Goal: Task Accomplishment & Management: Manage account settings

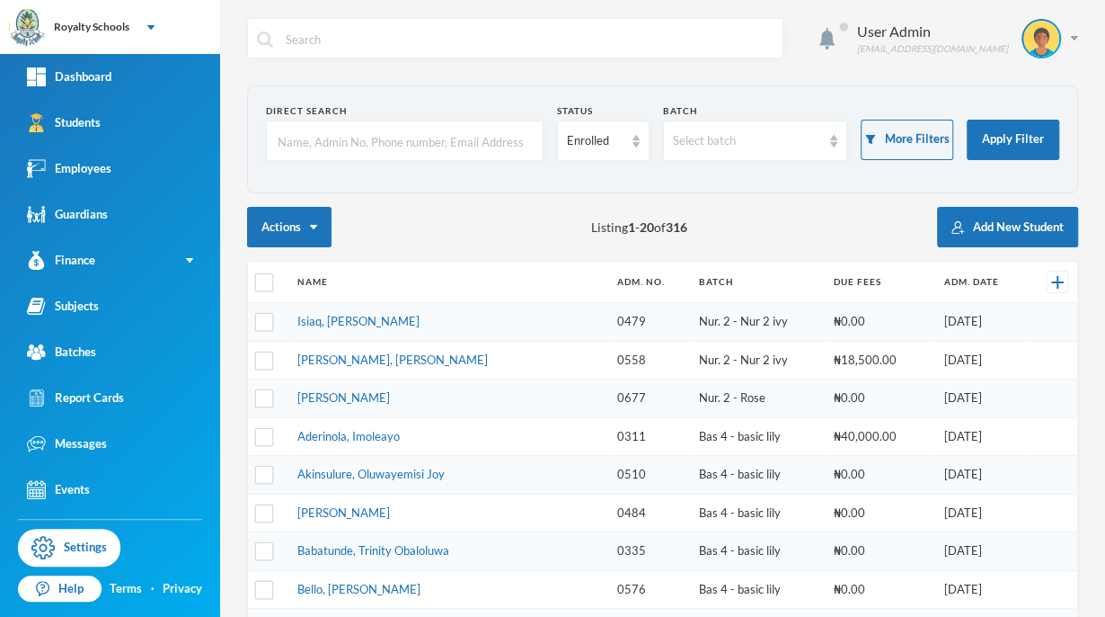
click at [309, 142] on input "text" at bounding box center [405, 141] width 258 height 40
type input "Adedoyin"
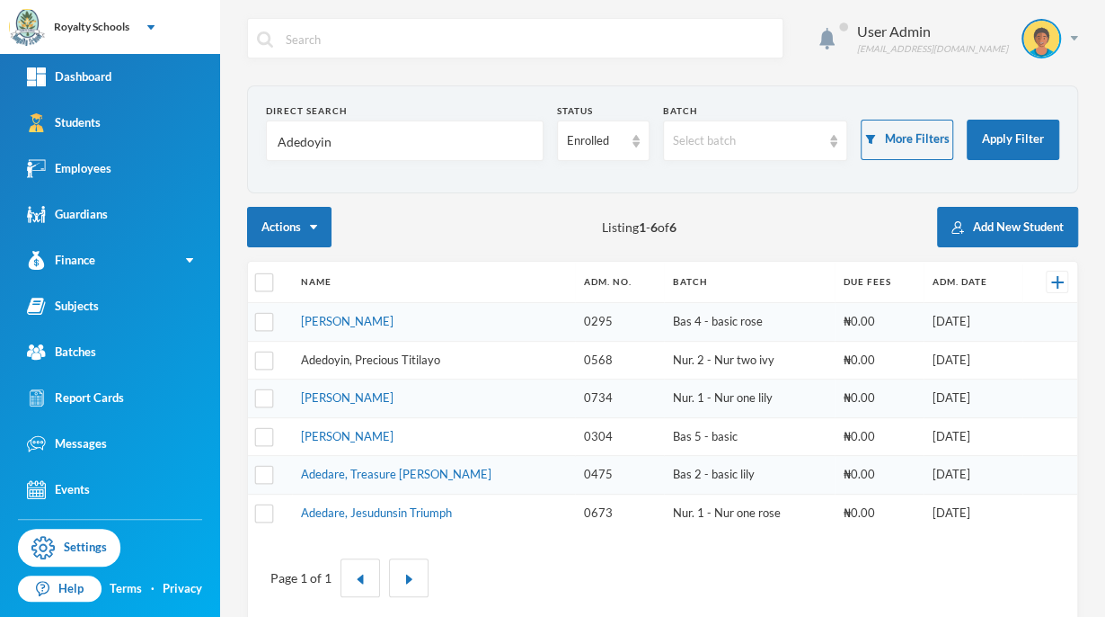
click at [324, 358] on link "Adedoyin, Precious Titilayo" at bounding box center [370, 359] width 139 height 14
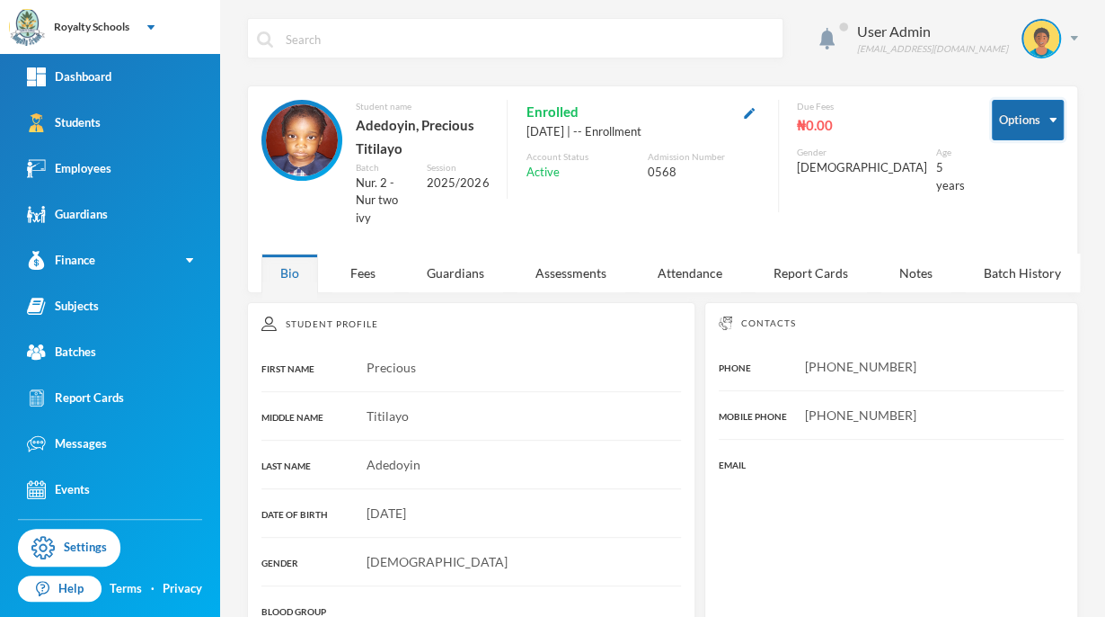
click at [1050, 119] on img "button" at bounding box center [1053, 120] width 7 height 4
click at [1016, 128] on button "Options" at bounding box center [1028, 120] width 72 height 40
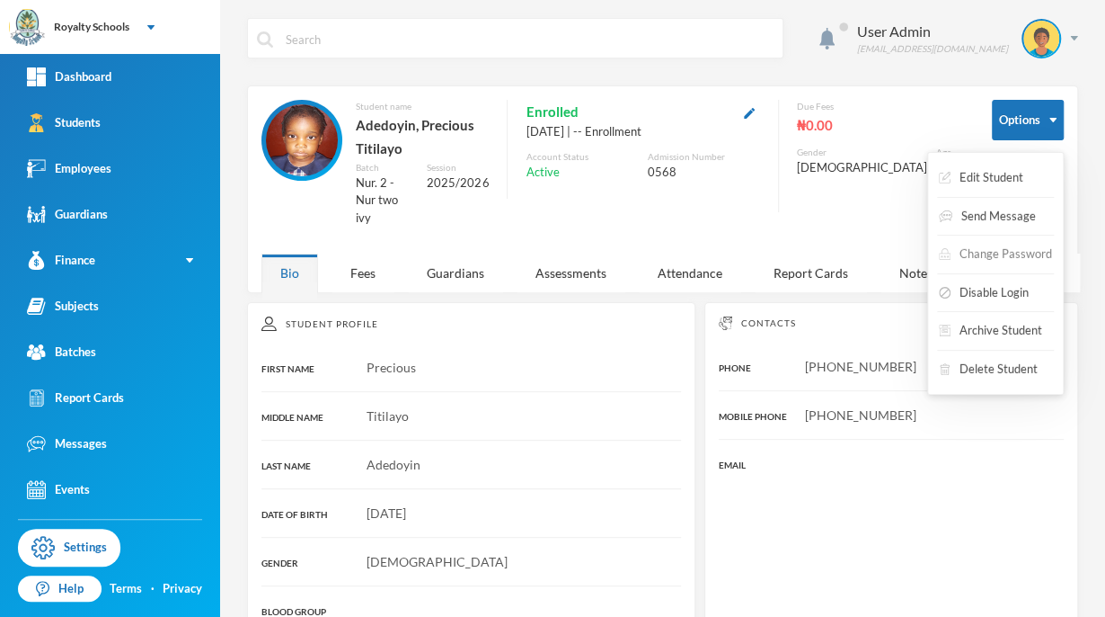
click at [1018, 251] on button "Change Password" at bounding box center [995, 254] width 117 height 32
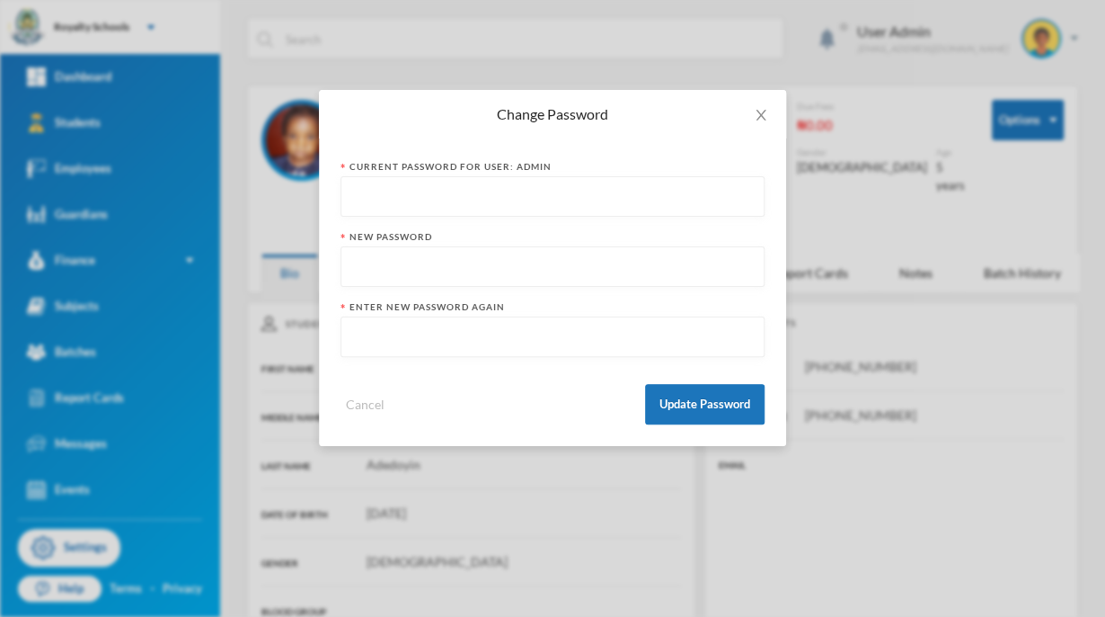
click at [539, 191] on input "text" at bounding box center [552, 197] width 404 height 40
type input "ADMIN"
click at [467, 274] on input "text" at bounding box center [552, 267] width 404 height 40
click at [759, 117] on icon "icon: close" at bounding box center [761, 115] width 10 height 11
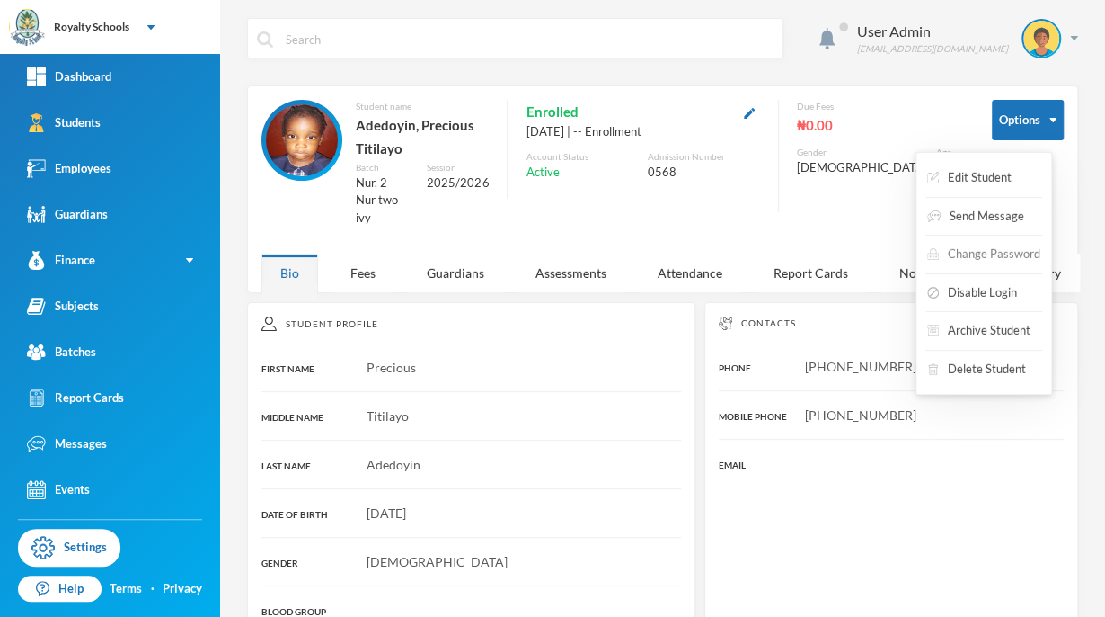
click at [974, 246] on button "Change Password" at bounding box center [984, 254] width 117 height 32
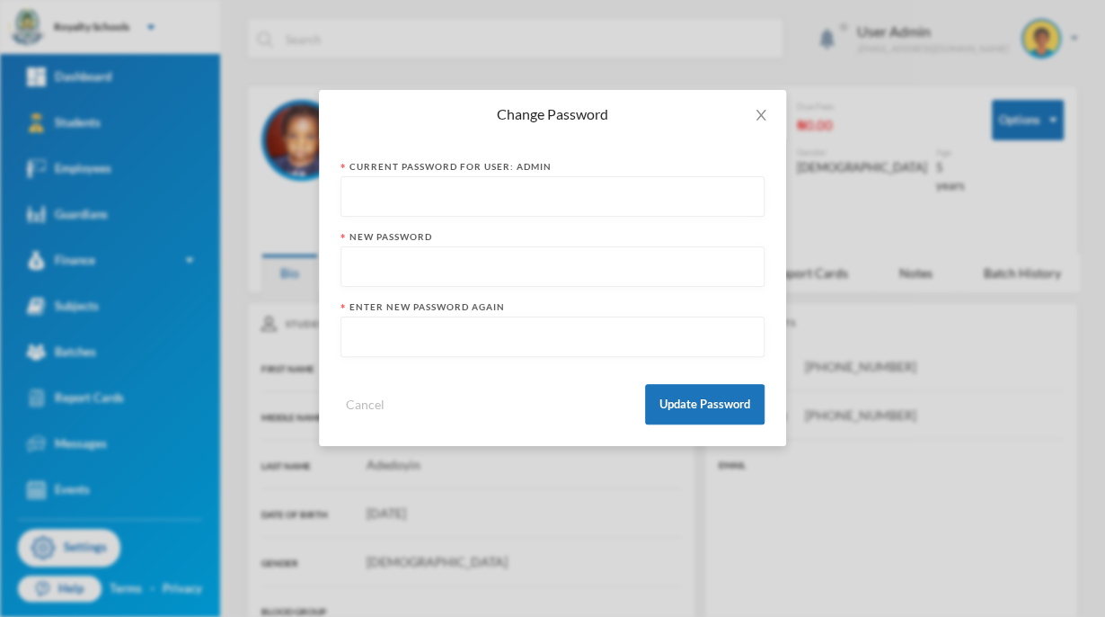
click at [583, 276] on input "text" at bounding box center [552, 267] width 404 height 40
type input "0568"
click at [552, 345] on input "text" at bounding box center [552, 337] width 404 height 40
type input "0568123"
click at [515, 200] on input "text" at bounding box center [552, 197] width 404 height 40
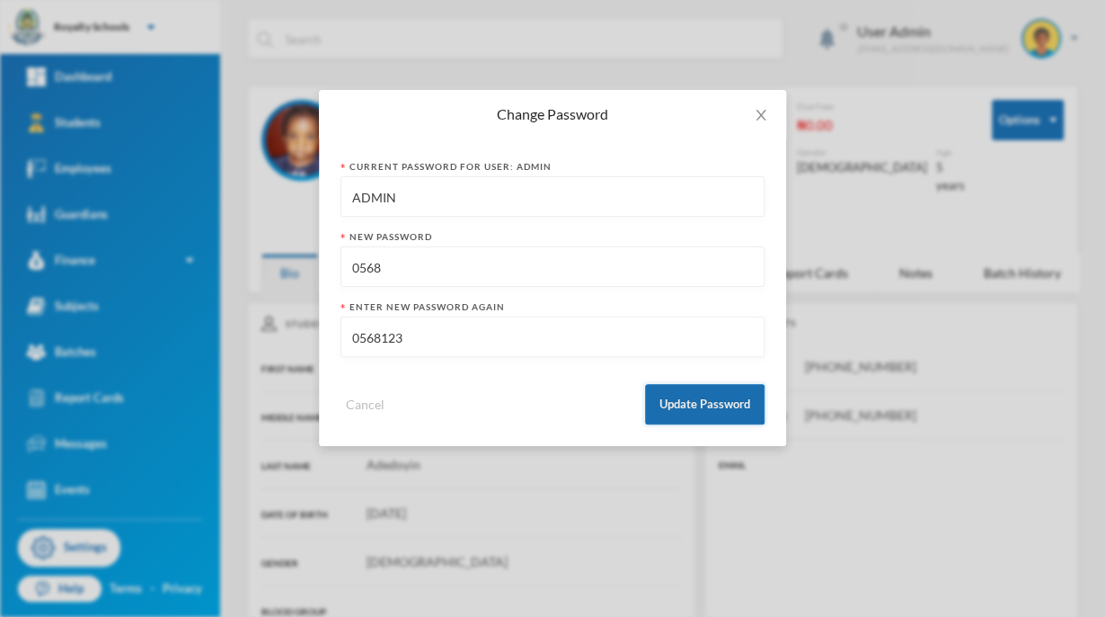
type input "ADMIN"
click at [683, 411] on button "Update Password" at bounding box center [705, 404] width 120 height 40
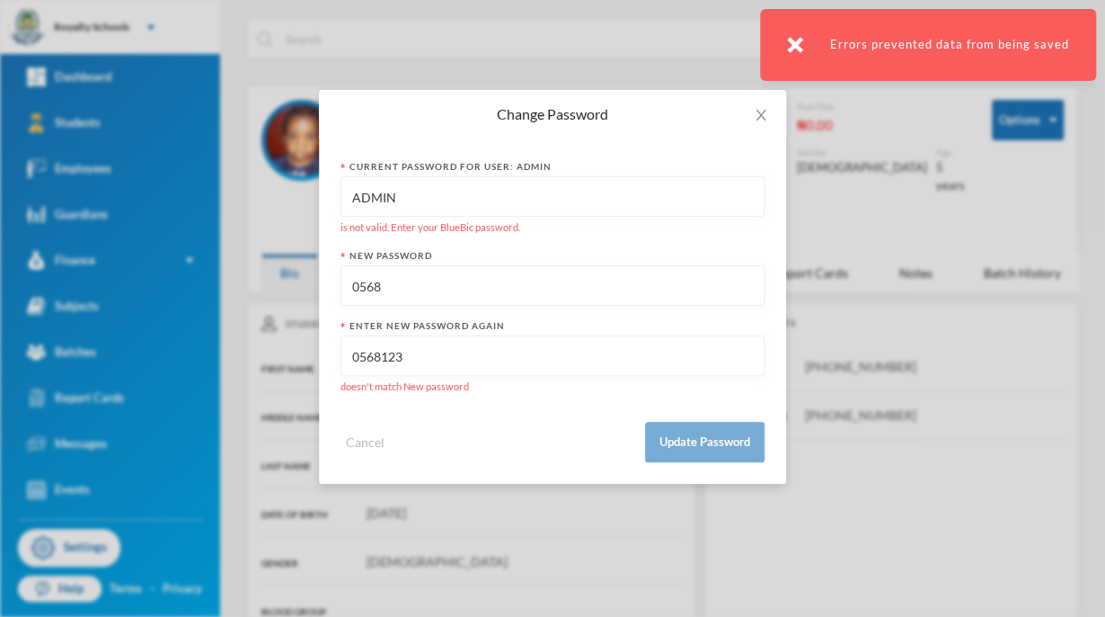
click at [413, 283] on input "0568" at bounding box center [552, 286] width 404 height 40
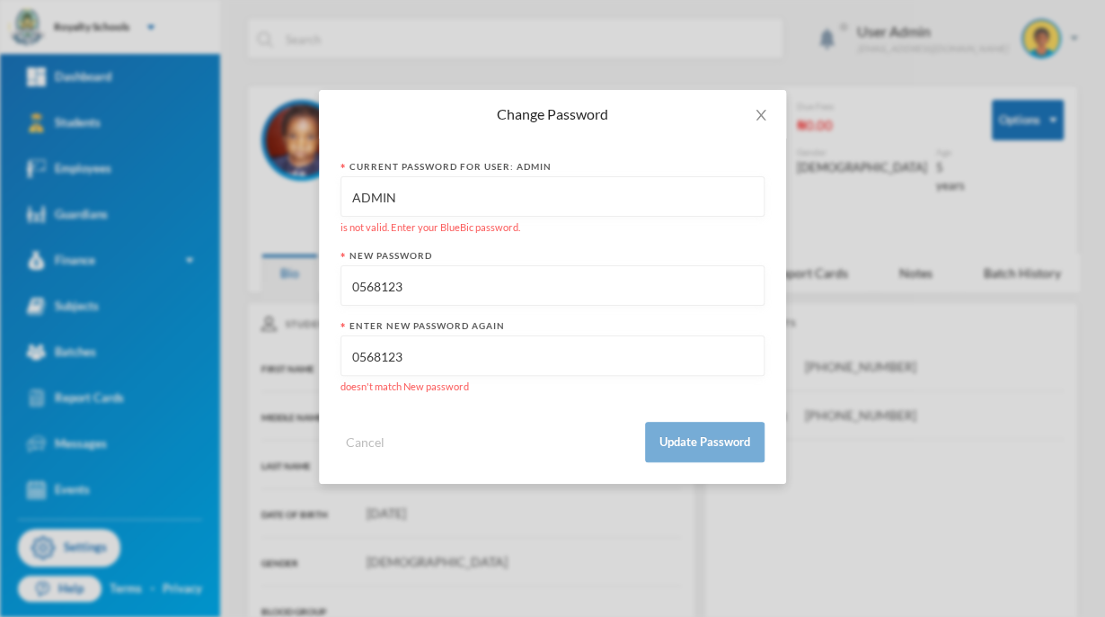
type input "0568123"
click at [437, 203] on input "ADMIN" at bounding box center [552, 197] width 404 height 40
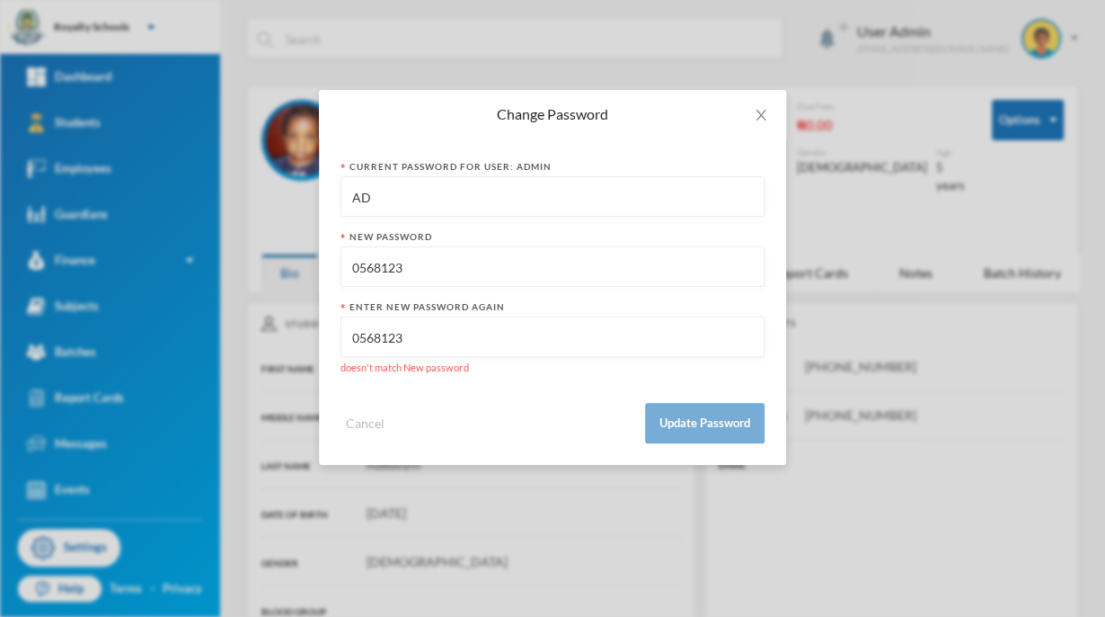
type input "A"
type input "admin"
click at [536, 346] on input "0568123" at bounding box center [552, 337] width 404 height 40
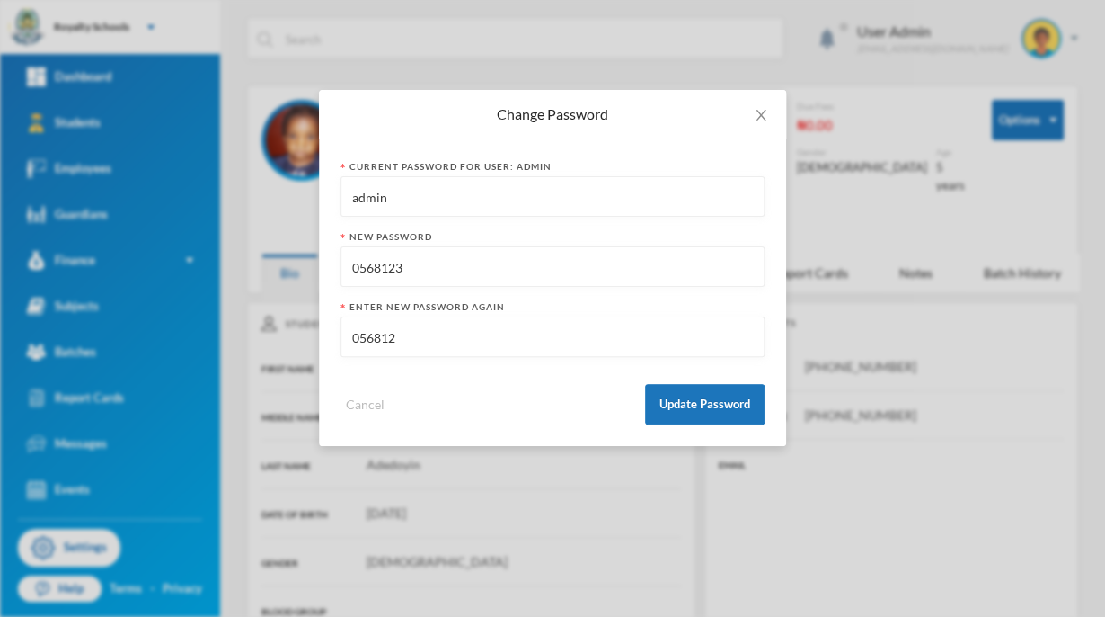
type input "0568123"
click at [733, 395] on button "Update Password" at bounding box center [705, 404] width 120 height 40
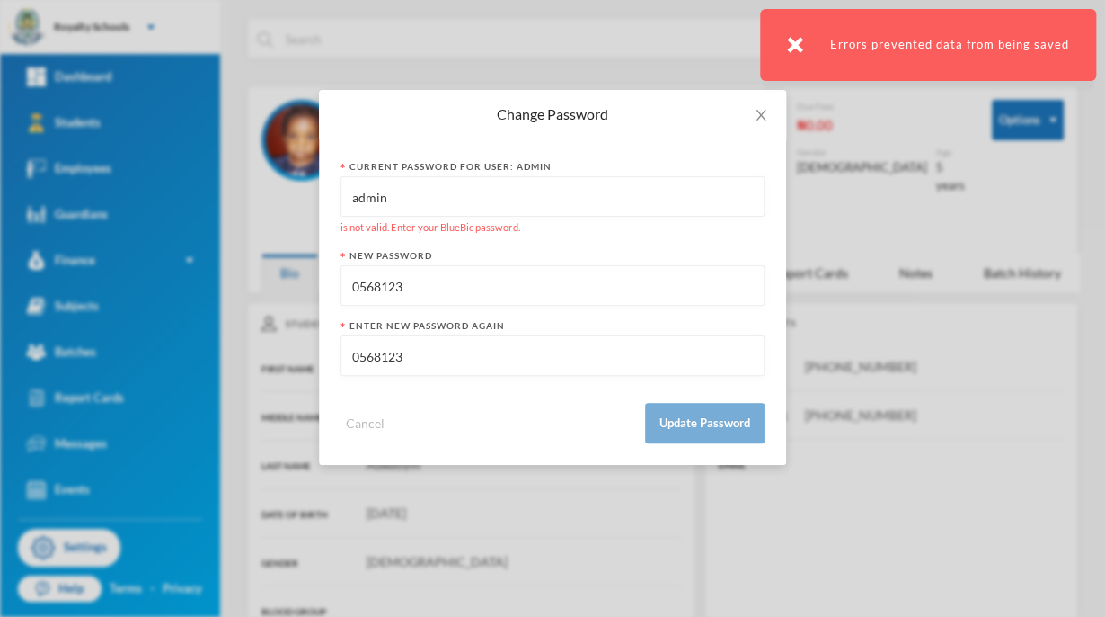
click at [523, 187] on input "admin" at bounding box center [552, 197] width 404 height 40
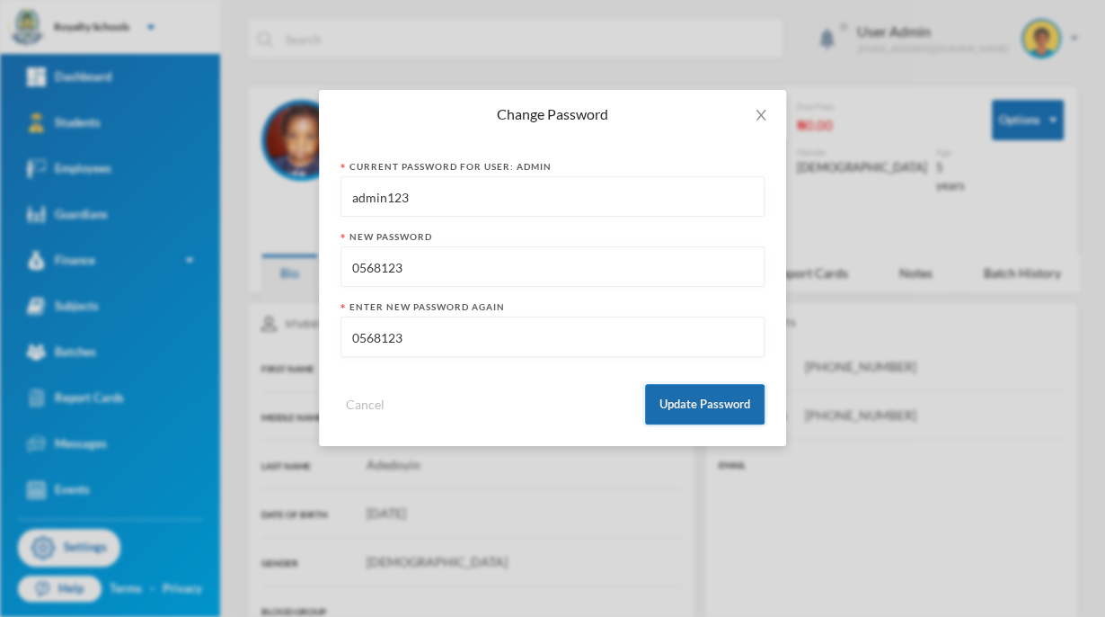
type input "admin123"
click at [677, 407] on button "Update Password" at bounding box center [705, 404] width 120 height 40
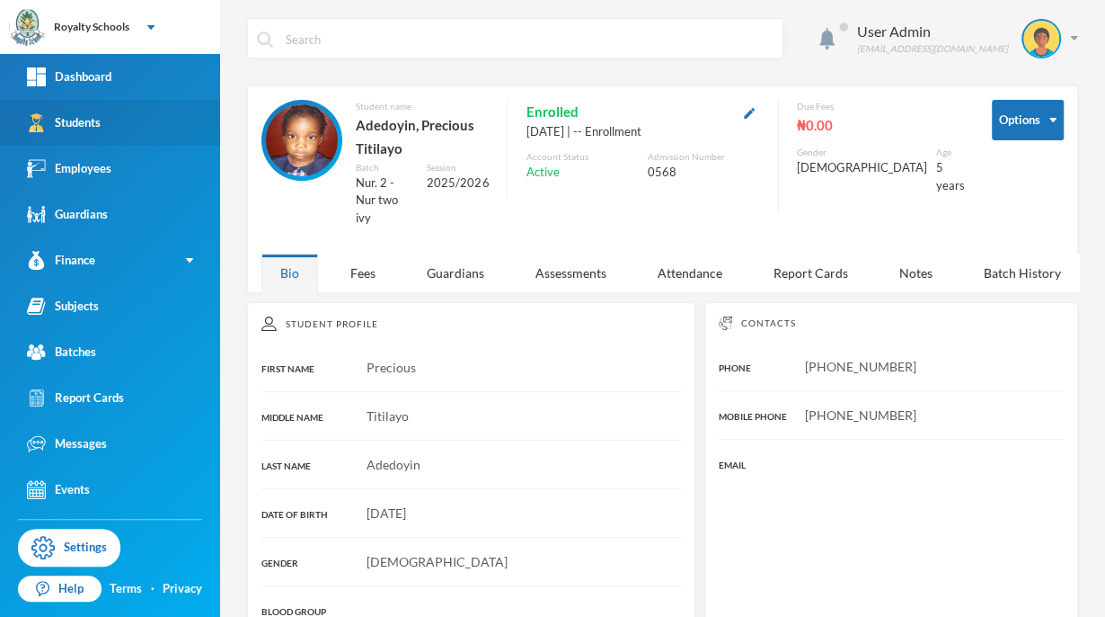
click at [163, 132] on link "Students" at bounding box center [110, 123] width 220 height 46
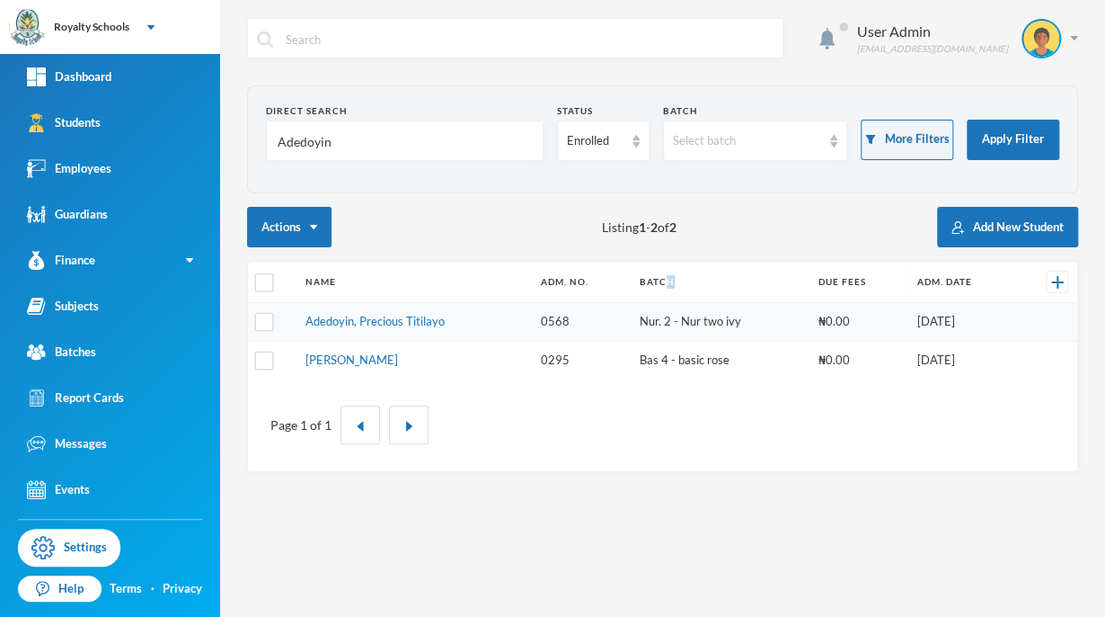
click at [672, 296] on th "Batch" at bounding box center [720, 282] width 179 height 41
click at [1053, 45] on img at bounding box center [1042, 39] width 36 height 36
click at [1053, 133] on button "Logout" at bounding box center [1029, 131] width 81 height 27
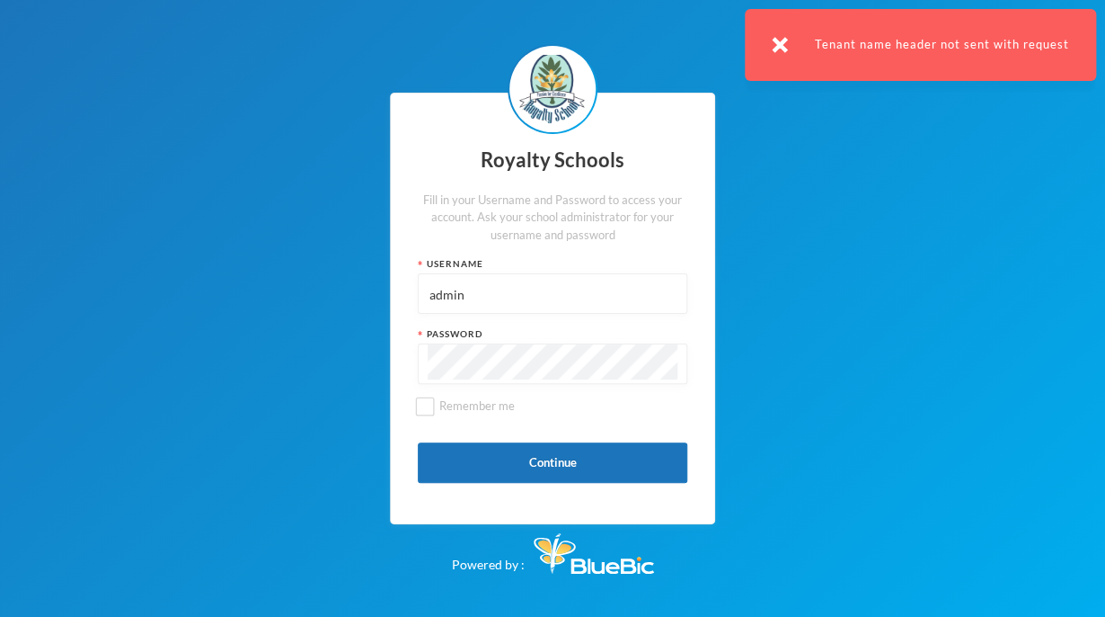
click at [563, 295] on input "admin" at bounding box center [553, 294] width 250 height 40
type input "a"
type input "0568"
click at [519, 400] on span "Remember me" at bounding box center [477, 405] width 90 height 14
click at [435, 400] on input "Remember me" at bounding box center [425, 405] width 19 height 19
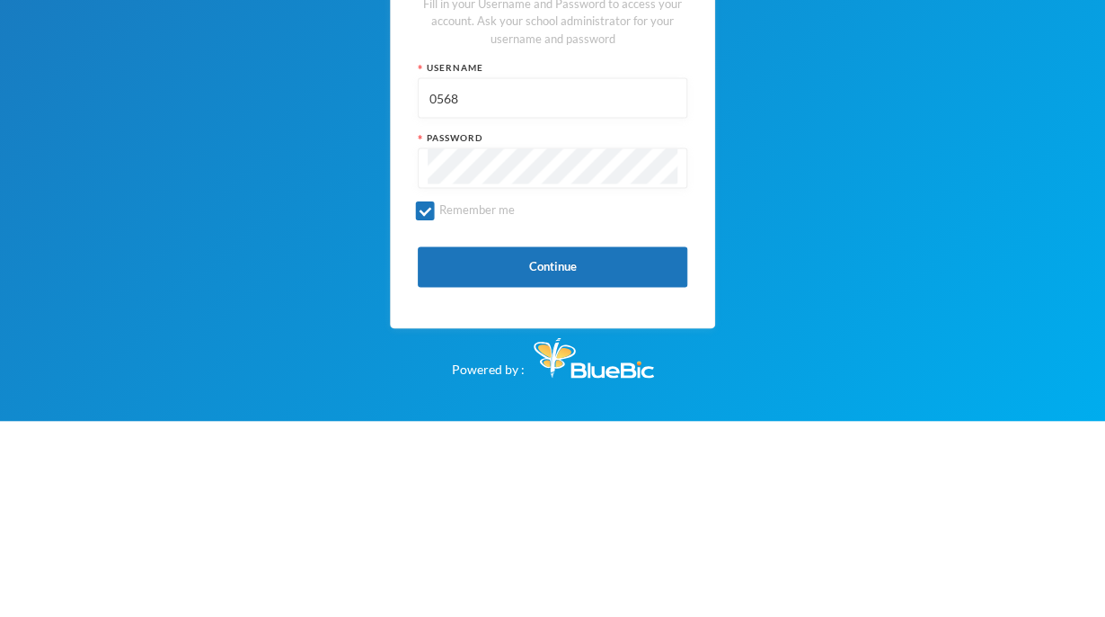
click at [424, 395] on div "Royalty Schools Fill in your Username and Password to access your account. Ask …" at bounding box center [552, 308] width 325 height 431
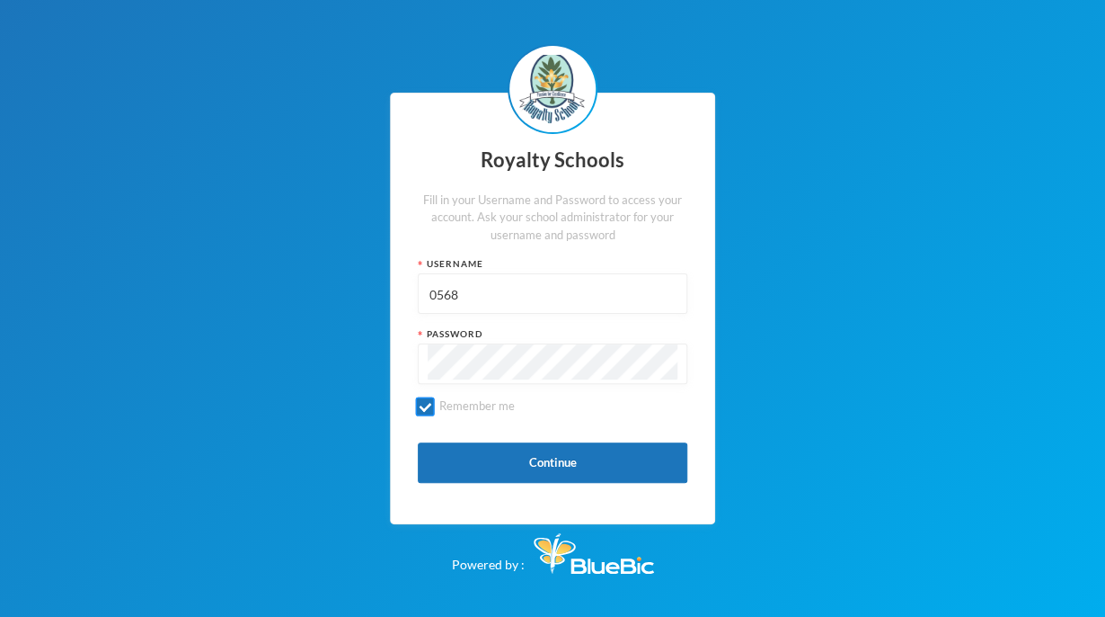
click at [426, 409] on input "Remember me" at bounding box center [425, 405] width 19 height 19
checkbox input "false"
click at [550, 477] on button "Continue" at bounding box center [553, 462] width 270 height 40
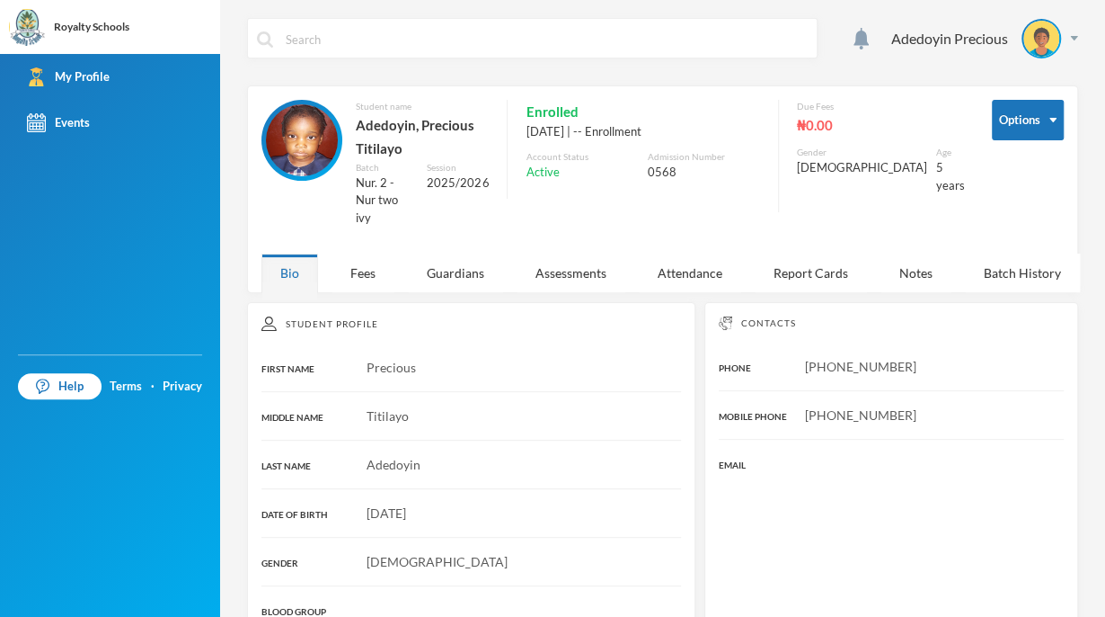
click at [1025, 54] on img at bounding box center [1042, 39] width 36 height 36
click at [1042, 129] on button "Logout" at bounding box center [1015, 131] width 81 height 27
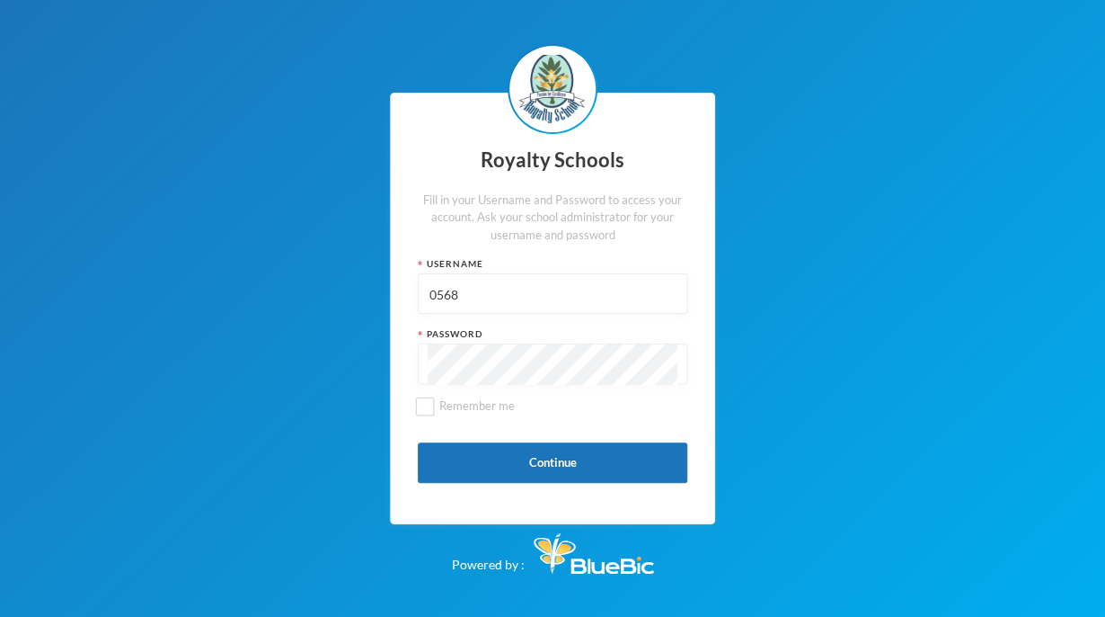
click at [1010, 104] on div "Royalty Schools Fill in your Username and Password to access your account. Ask …" at bounding box center [552, 308] width 1105 height 617
